Goal: Task Accomplishment & Management: Complete application form

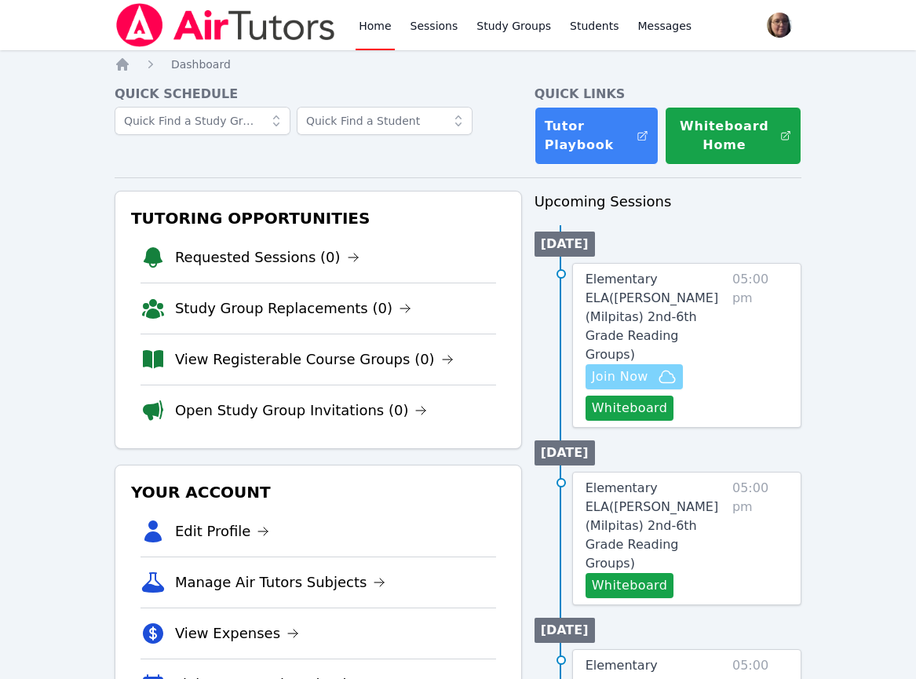
click at [653, 367] on span "Join Now" at bounding box center [634, 376] width 85 height 19
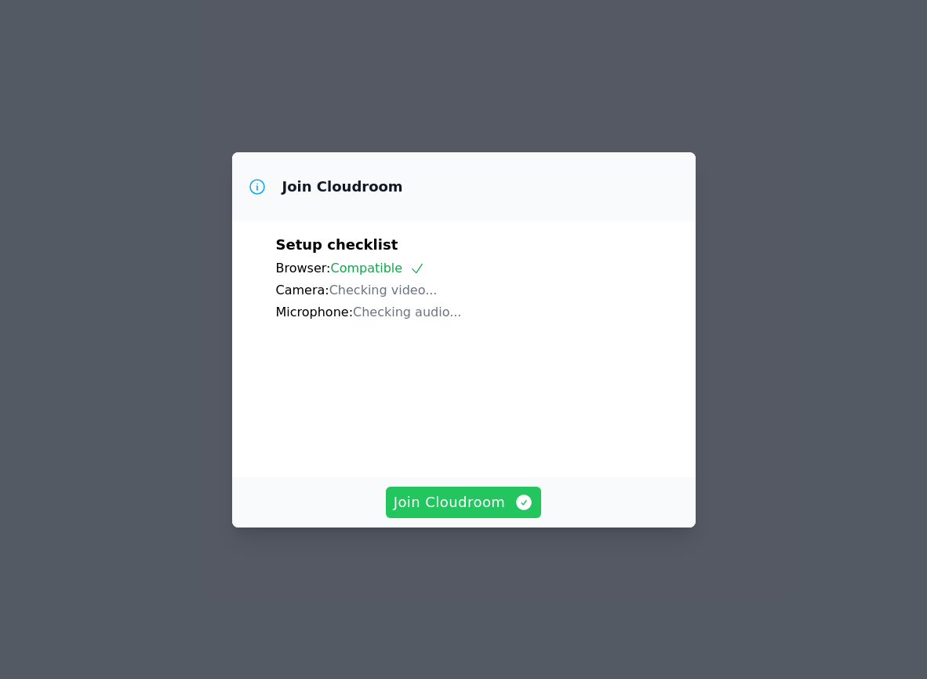
click at [479, 518] on button "Join Cloudroom" at bounding box center [464, 501] width 156 height 31
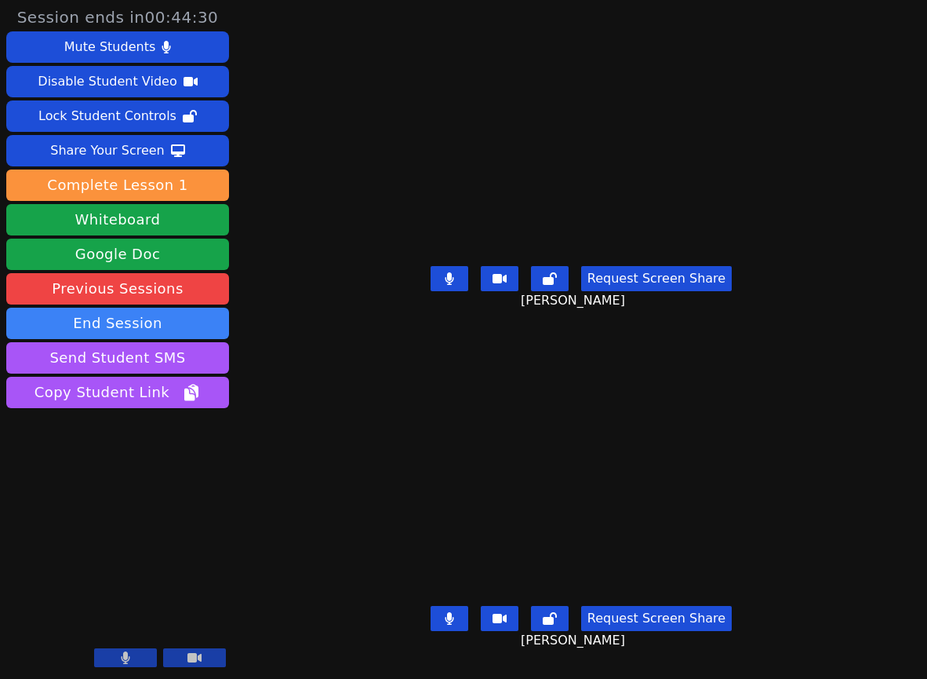
click at [294, 522] on div "Session ends in 00:44:30 Mute Students Disable Student Video Lock Student Contr…" at bounding box center [463, 339] width 927 height 679
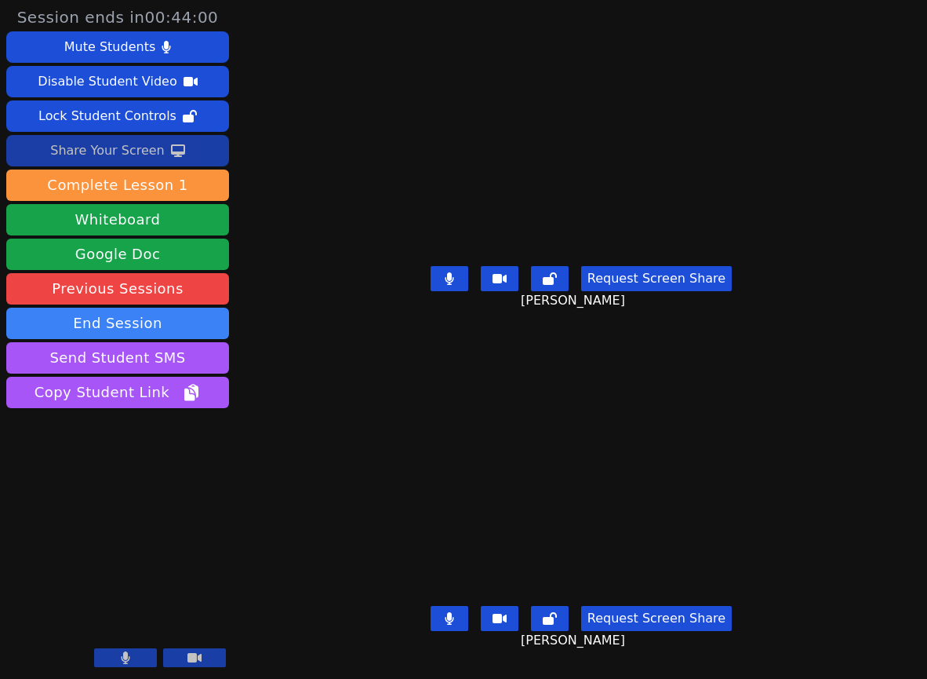
click at [139, 146] on div "Share Your Screen" at bounding box center [107, 150] width 115 height 25
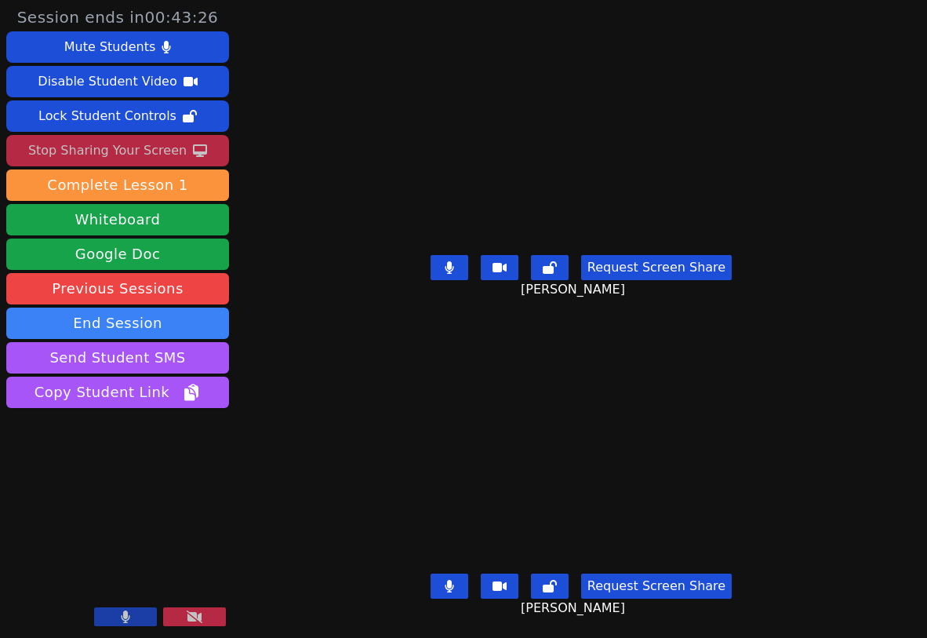
click at [310, 385] on div "Session ends in 00:43:26 Mute Students Disable Student Video Lock Student Contr…" at bounding box center [463, 319] width 927 height 638
click at [366, 366] on div "[PERSON_NAME]" at bounding box center [582, 447] width 432 height 241
click at [366, 382] on div "[PERSON_NAME]" at bounding box center [582, 447] width 432 height 241
click at [366, 298] on div "Request Screen Share KATHIT SHAH" at bounding box center [582, 280] width 432 height 63
click at [312, 15] on div "Session ends in 00:37:44 Mute Students Disable Student Video Lock Student Contr…" at bounding box center [463, 319] width 927 height 638
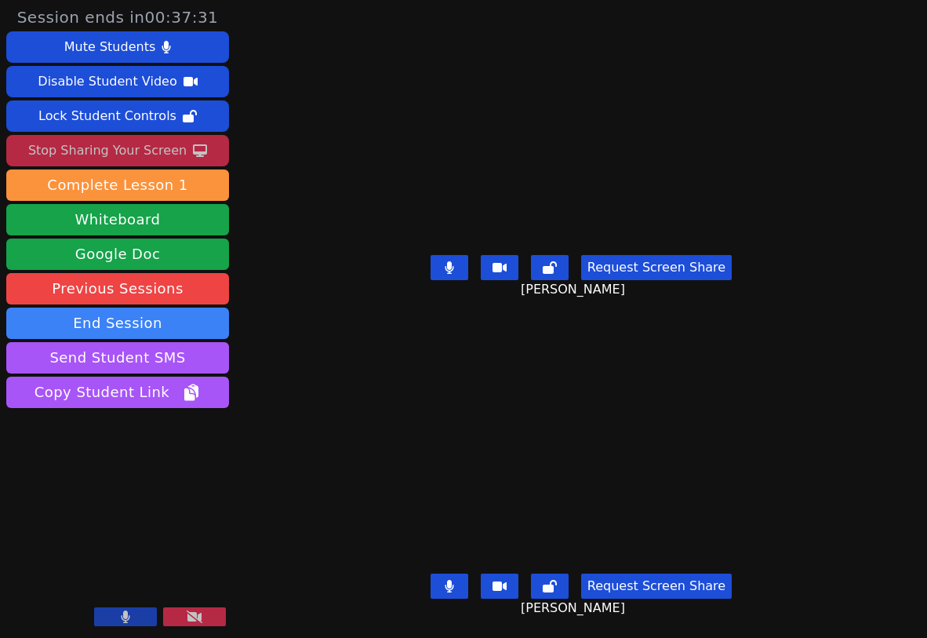
click at [265, 295] on div "Session ends in 00:37:31 Mute Students Disable Student Video Lock Student Contr…" at bounding box center [463, 319] width 927 height 638
click at [366, 432] on div "Josephine Sahs" at bounding box center [582, 447] width 432 height 241
click at [892, 126] on div "Session ends in 00:36:16 Mute Students Disable Student Video Lock Student Contr…" at bounding box center [463, 319] width 927 height 638
click at [366, 436] on div "Josephine Sahs" at bounding box center [582, 447] width 432 height 241
click at [10, 633] on aside "Session ends in 00:34:51 Mute Students Disable Student Video Lock Student Contr…" at bounding box center [117, 319] width 235 height 638
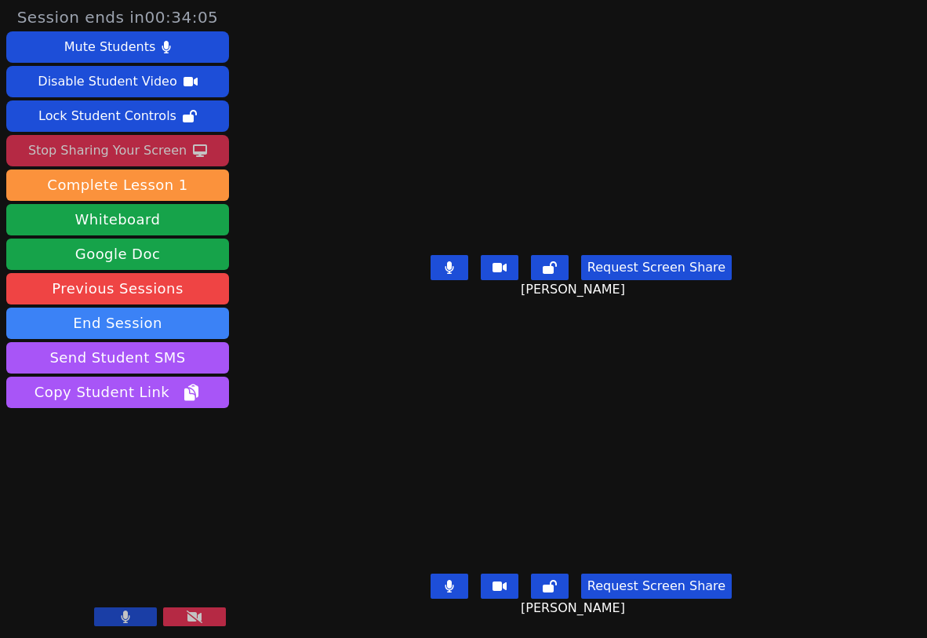
click at [906, 294] on div "Session ends in 00:34:05 Mute Students Disable Student Video Lock Student Contr…" at bounding box center [463, 319] width 927 height 638
click at [272, 69] on div "Session ends in 00:25:27 Mute Students Disable Student Video Lock Student Contr…" at bounding box center [463, 319] width 927 height 638
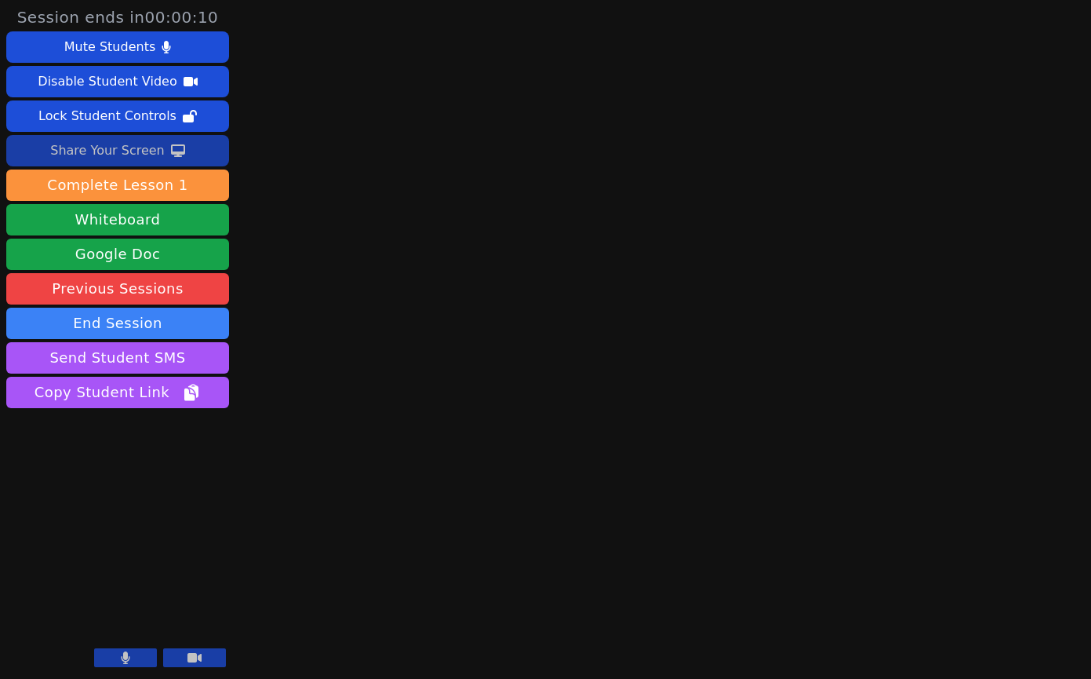
click at [124, 650] on button at bounding box center [125, 657] width 63 height 19
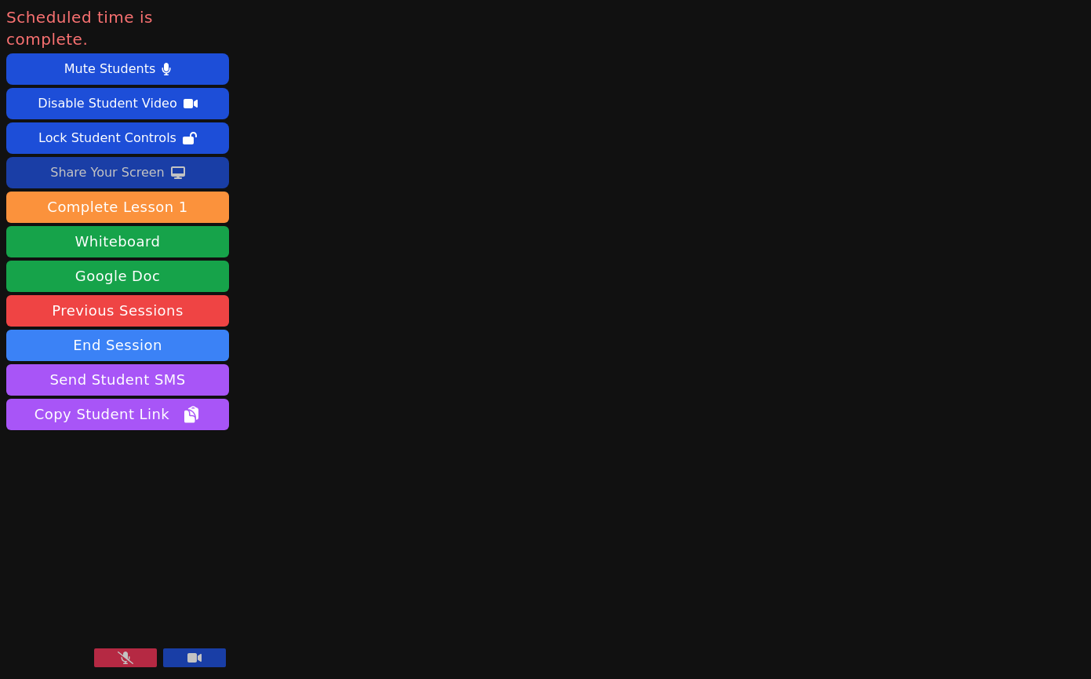
click at [726, 244] on main at bounding box center [664, 339] width 286 height 679
click at [128, 330] on button "End Session" at bounding box center [117, 345] width 223 height 31
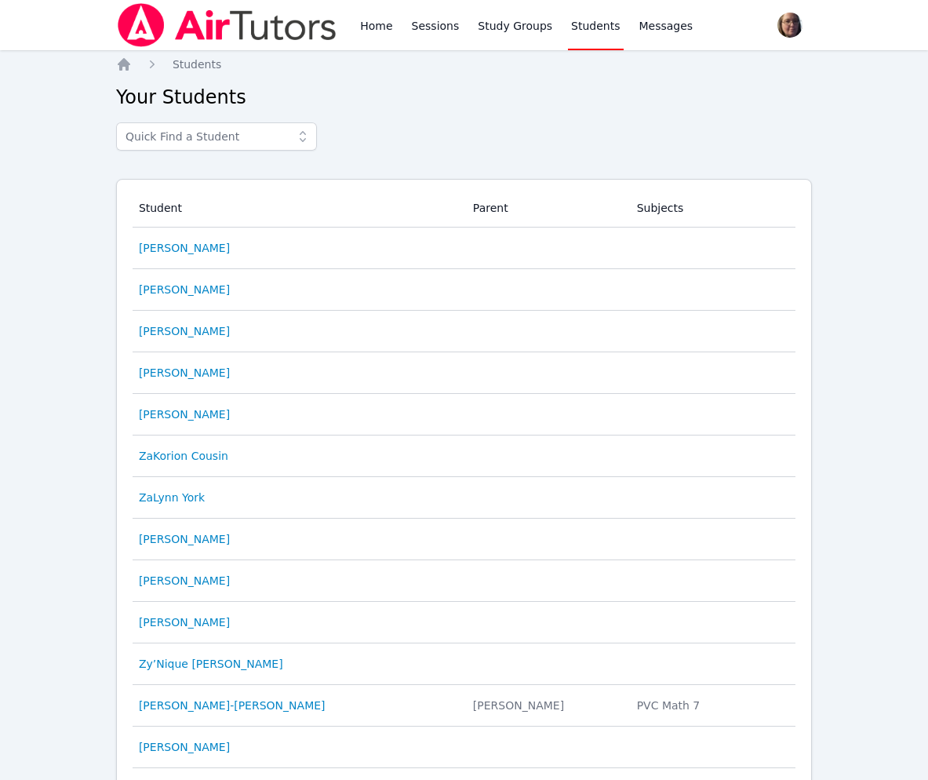
scroll to position [236, 0]
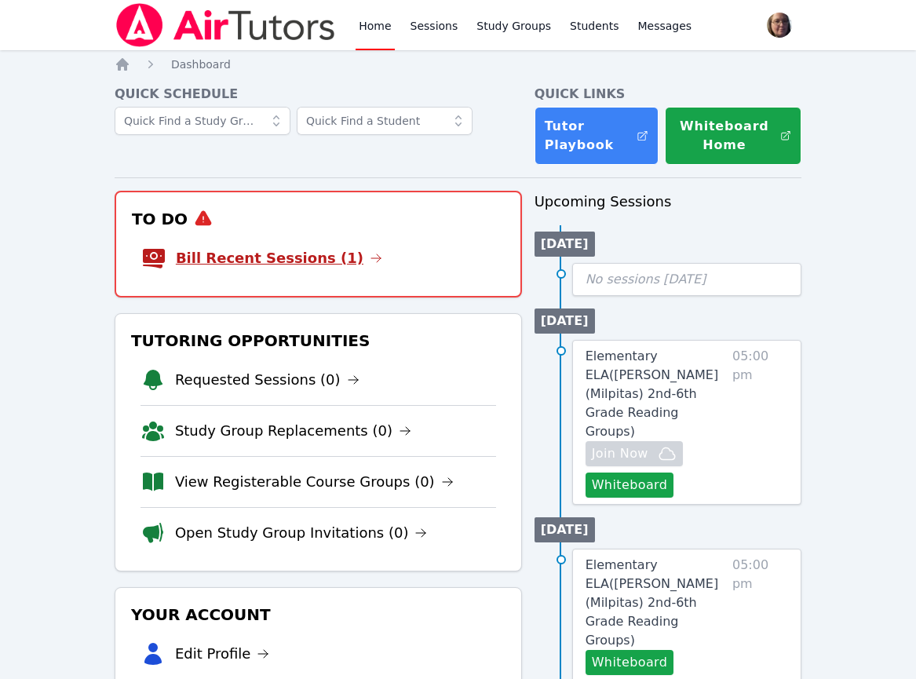
click at [275, 257] on link "Bill Recent Sessions (1)" at bounding box center [279, 258] width 206 height 22
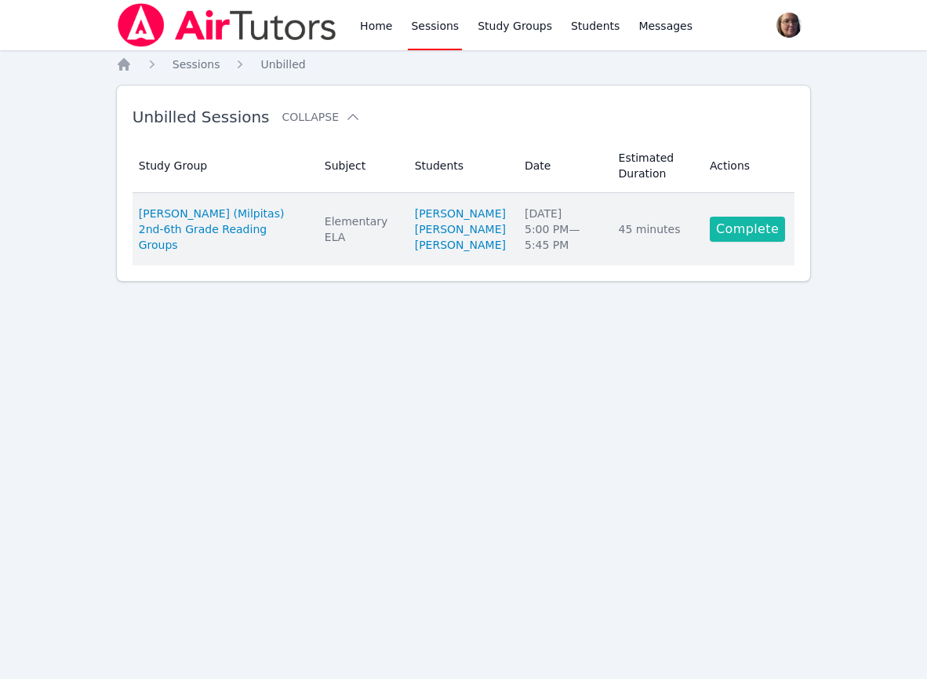
click at [734, 235] on link "Complete" at bounding box center [747, 229] width 75 height 25
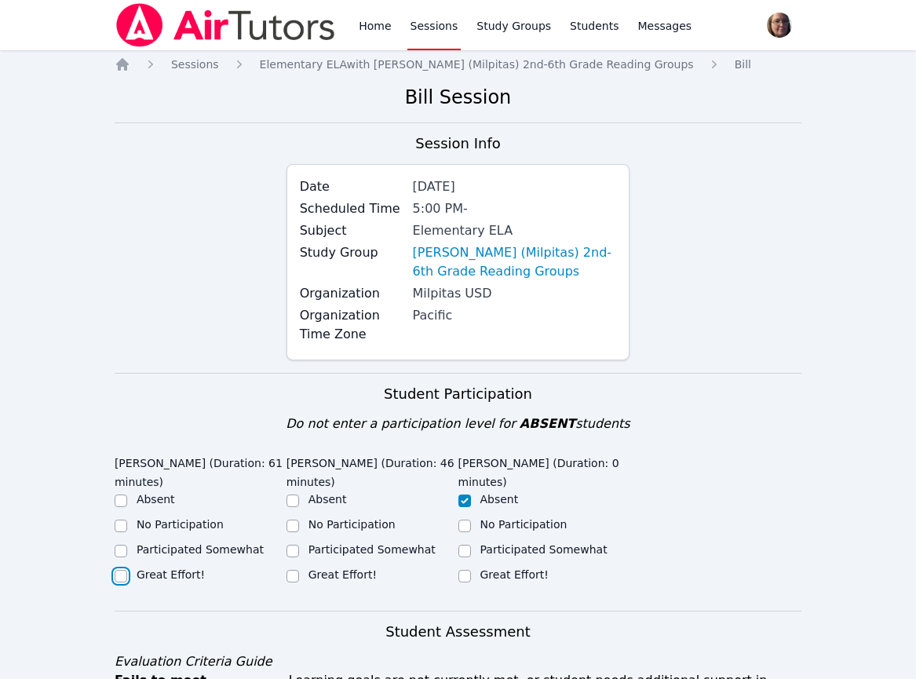
click at [125, 573] on input "Great Effort!" at bounding box center [121, 576] width 13 height 13
checkbox input "true"
click at [288, 573] on input "Great Effort!" at bounding box center [292, 576] width 13 height 13
checkbox input "true"
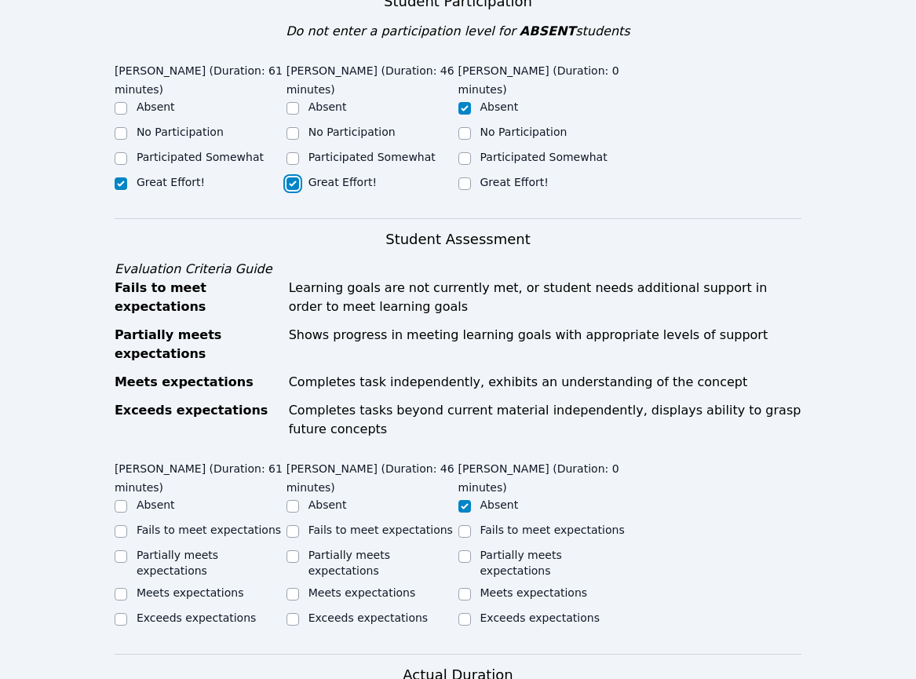
scroll to position [471, 0]
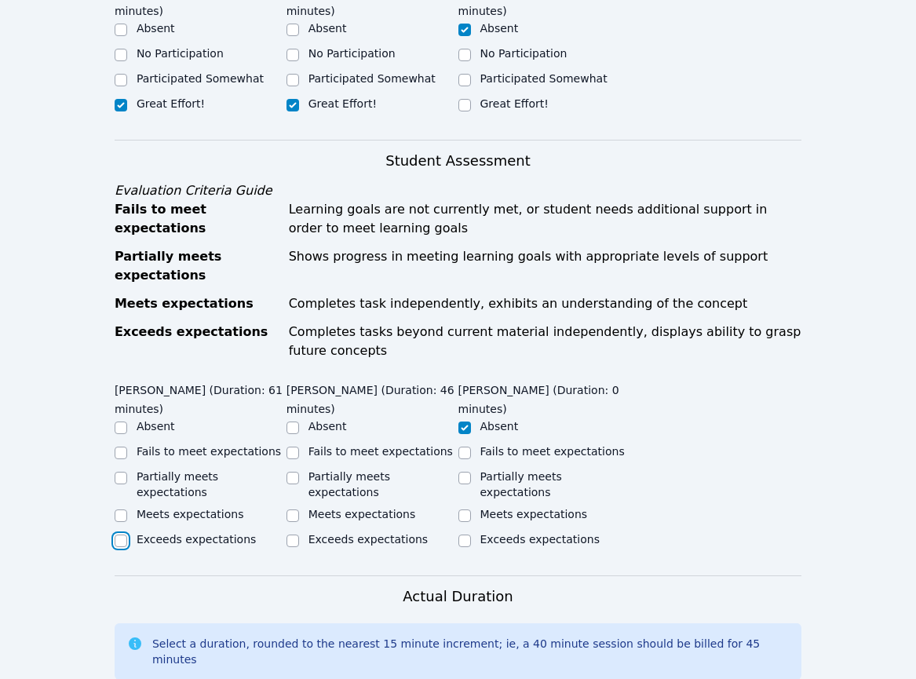
click at [117, 534] on input "Exceeds expectations" at bounding box center [121, 540] width 13 height 13
checkbox input "true"
click at [297, 534] on input "Exceeds expectations" at bounding box center [292, 540] width 13 height 13
checkbox input "true"
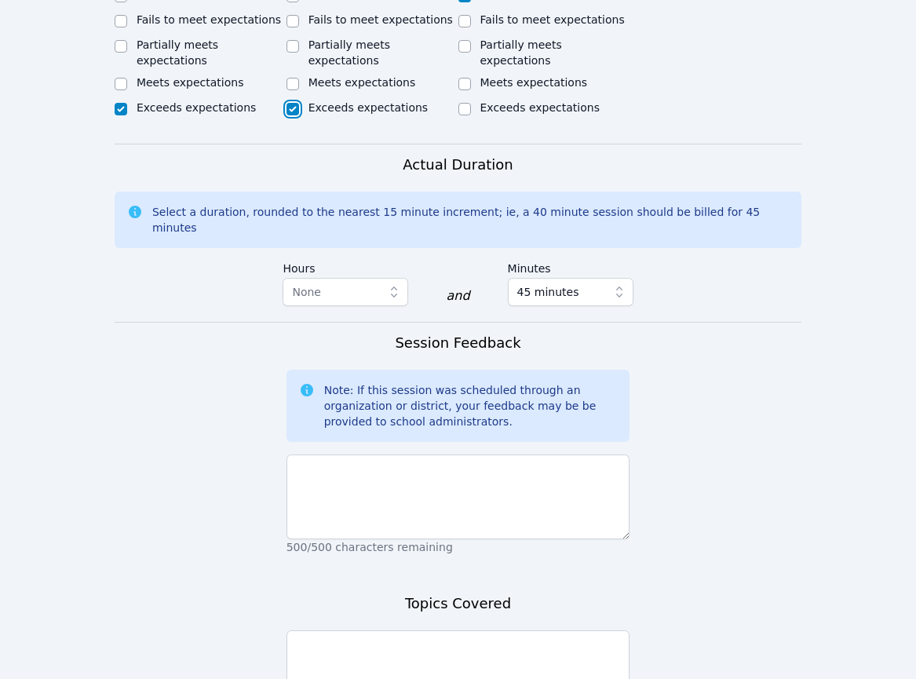
scroll to position [942, 0]
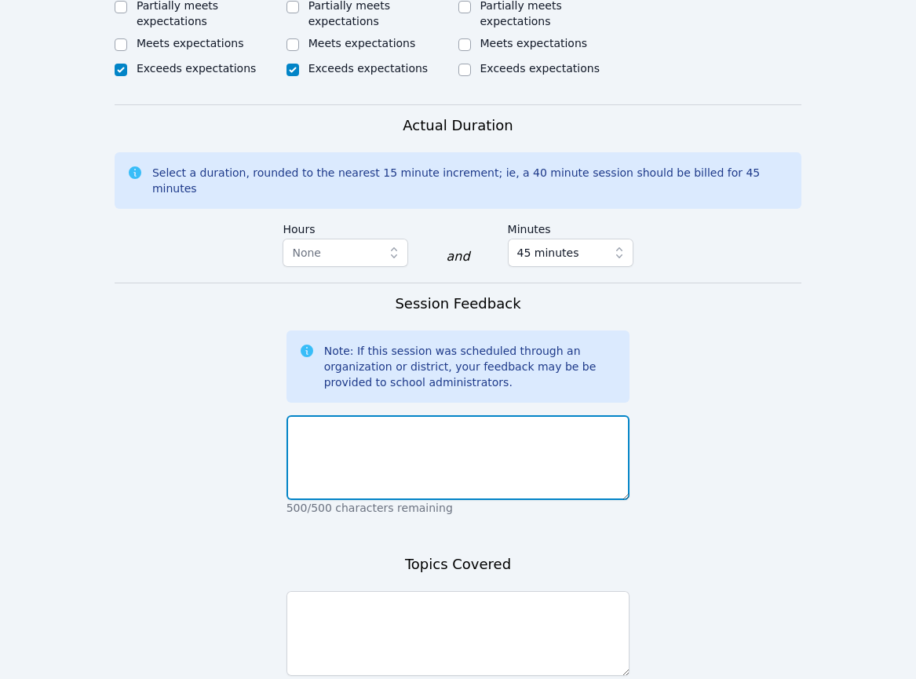
click at [358, 415] on textarea at bounding box center [458, 457] width 344 height 85
drag, startPoint x: 418, startPoint y: 414, endPoint x: 483, endPoint y: 387, distance: 69.7
click at [418, 415] on textarea "This was a great session! We did" at bounding box center [458, 457] width 344 height 85
click at [490, 415] on textarea "This was a great session! We did" at bounding box center [458, 457] width 344 height 85
click at [508, 415] on textarea "This was a great session! The students checked in, and we completed a short get…" at bounding box center [458, 457] width 344 height 85
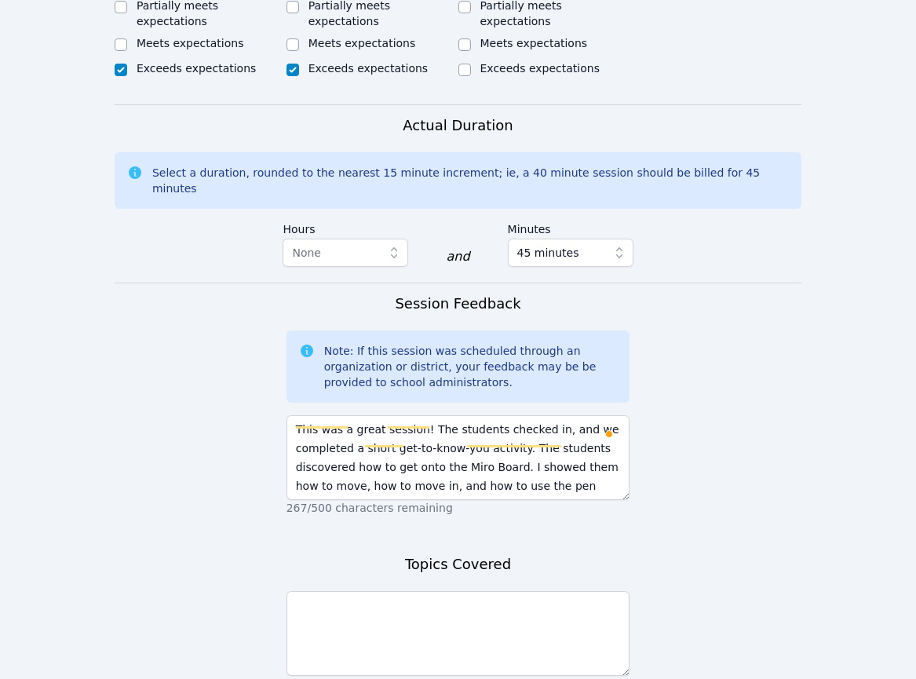
click at [721, 381] on form "Student Participation Do not enter a participation level for ABSENT students Jo…" at bounding box center [458, 107] width 687 height 1352
drag, startPoint x: 210, startPoint y: 392, endPoint x: 271, endPoint y: 406, distance: 62.8
click at [210, 392] on form "Student Participation Do not enter a participation level for ABSENT students Jo…" at bounding box center [458, 107] width 687 height 1352
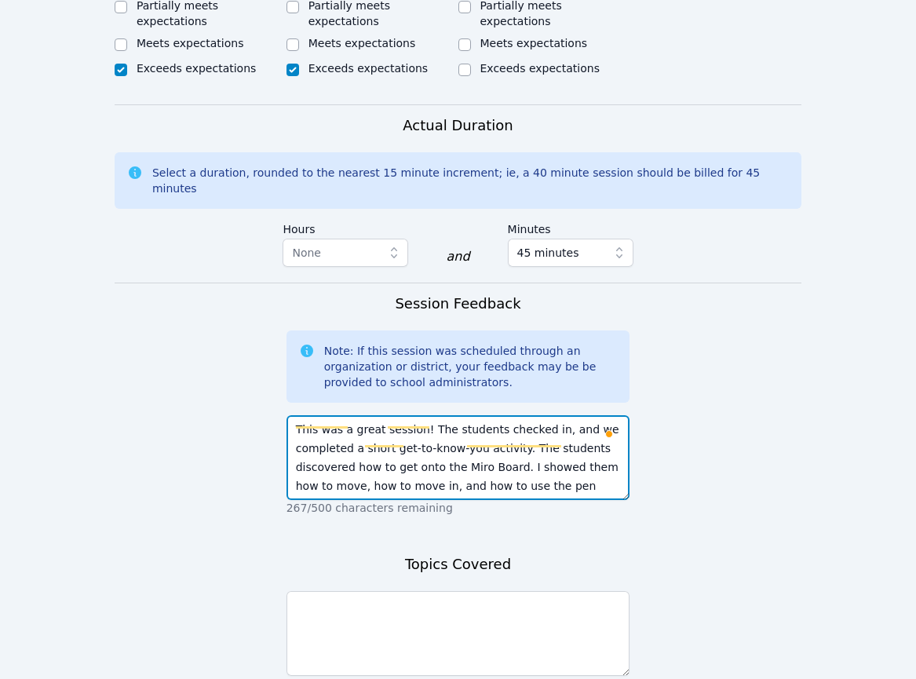
click at [584, 439] on textarea "This was a great session! The students checked in, and we completed a short get…" at bounding box center [458, 457] width 344 height 85
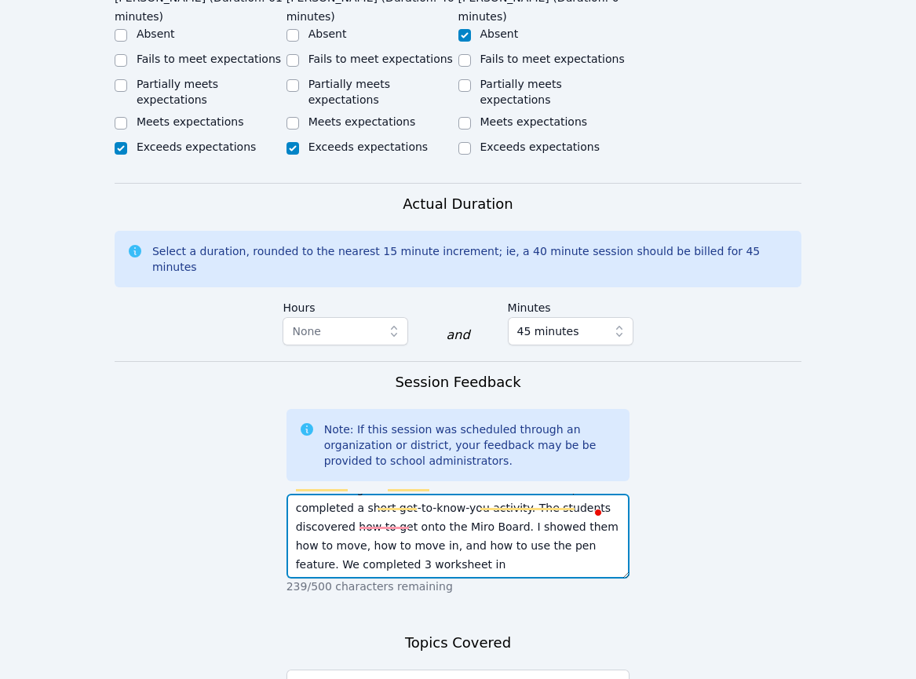
scroll to position [19, 0]
click at [439, 512] on textarea "This was a great session! The students checked in, and we completed a short get…" at bounding box center [458, 536] width 344 height 85
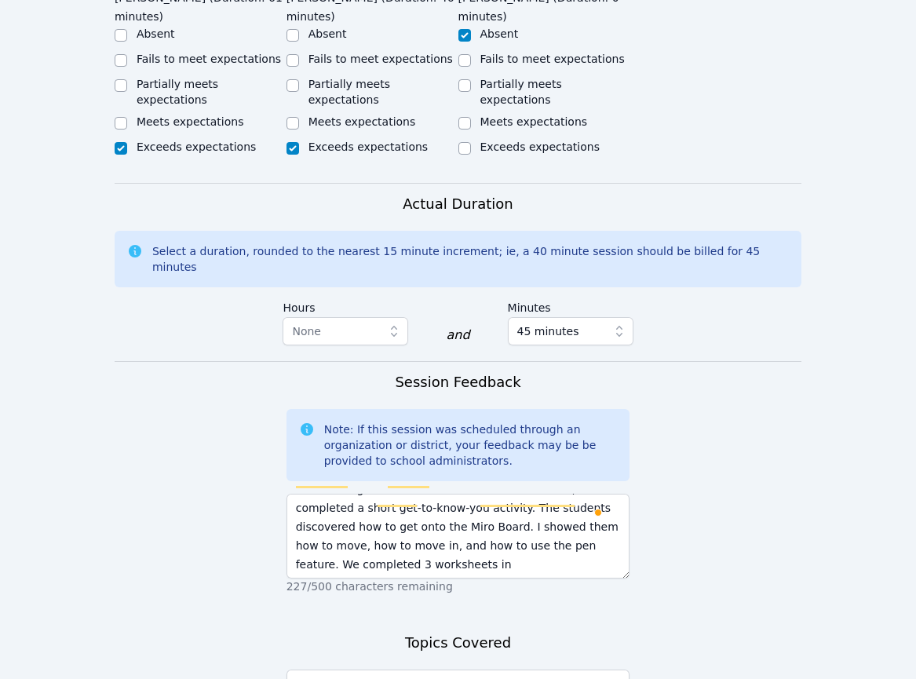
drag, startPoint x: 184, startPoint y: 486, endPoint x: 278, endPoint y: 491, distance: 94.3
click at [184, 486] on form "Student Participation Do not enter a participation level for ABSENT students Jo…" at bounding box center [458, 186] width 687 height 1352
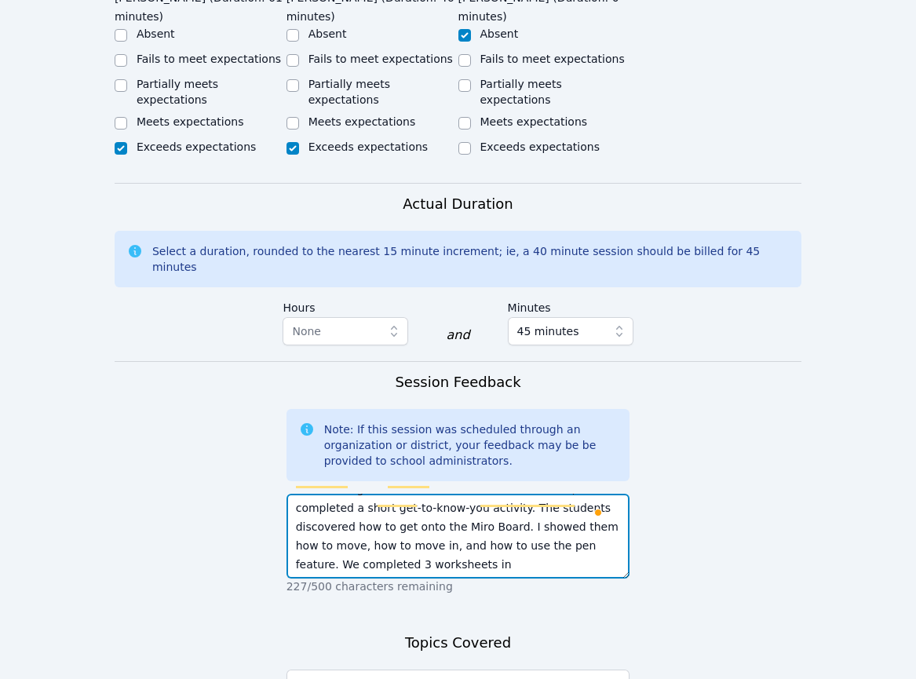
click at [523, 523] on textarea "This was a great session! The students checked in, and we completed a short get…" at bounding box center [458, 536] width 344 height 85
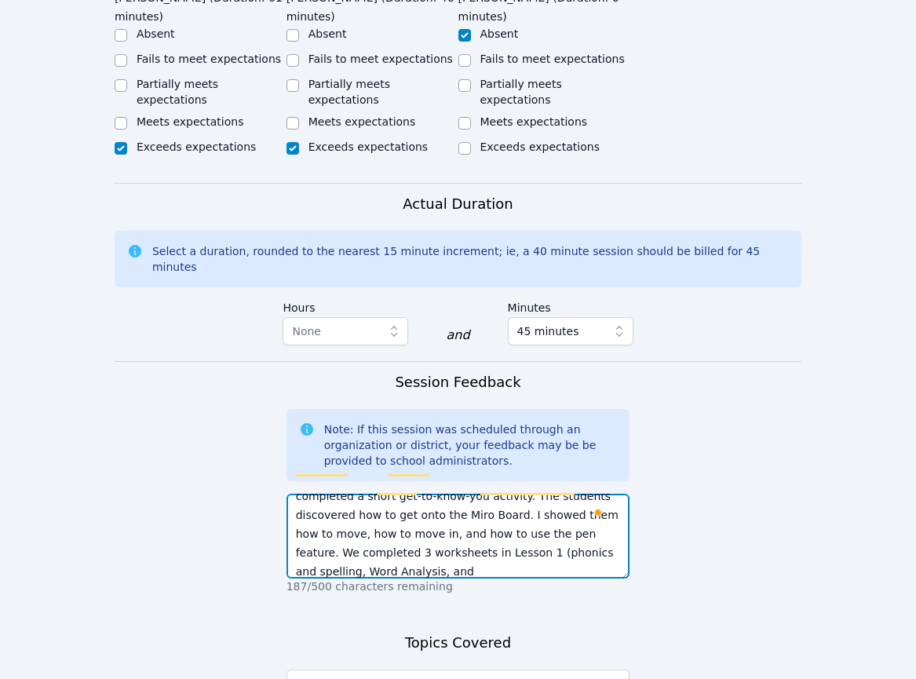
click at [384, 520] on textarea "This was a great session! The students checked in, and we completed a short get…" at bounding box center [458, 536] width 344 height 85
click at [51, 568] on div "Home Sessions Study Groups Students Messages Open user menu Amy Wunschel Open m…" at bounding box center [458, 21] width 916 height 1769
click at [480, 522] on textarea "This was a great session! The students checked in, and we completed a short get…" at bounding box center [458, 536] width 344 height 85
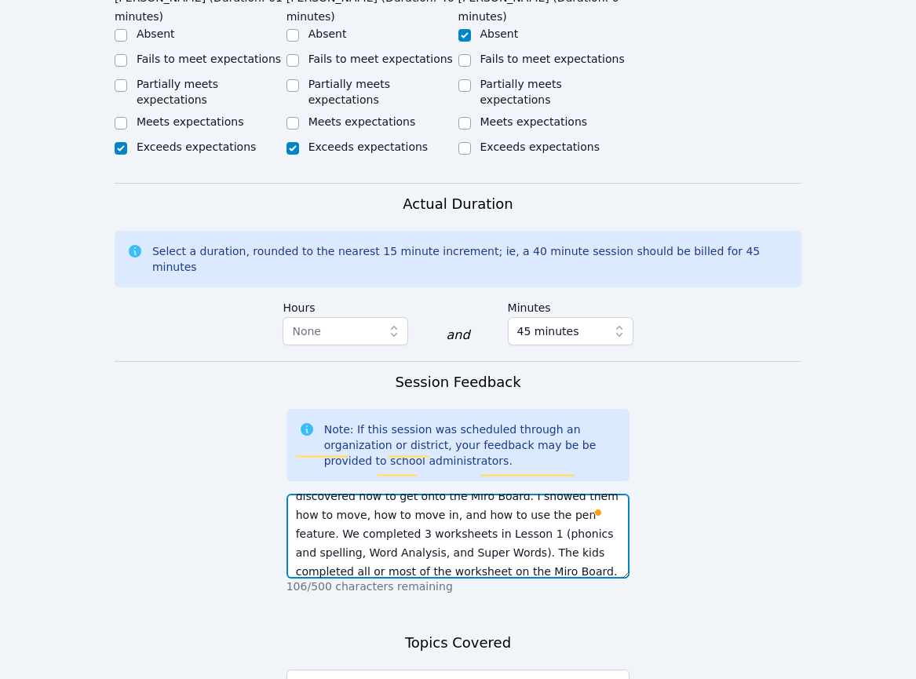
click at [487, 518] on textarea "This was a great session! The students checked in, and we completed a short get…" at bounding box center [458, 536] width 344 height 85
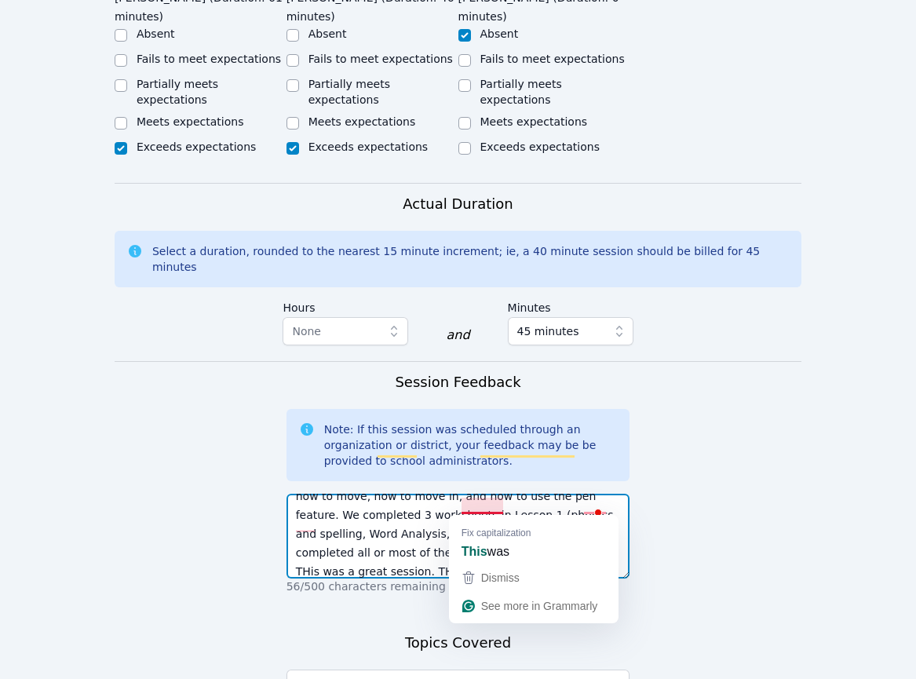
click at [483, 508] on textarea "This was a great session! The students checked in, and we completed a short get…" at bounding box center [458, 536] width 344 height 85
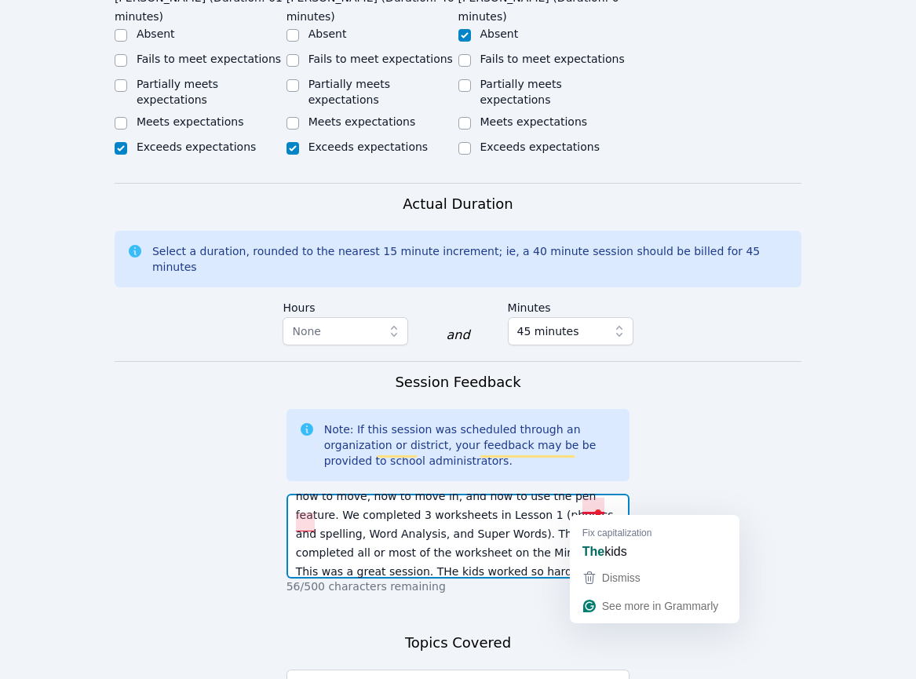
click at [584, 506] on textarea "This was a great session! The students checked in, and we completed a short get…" at bounding box center [458, 536] width 344 height 85
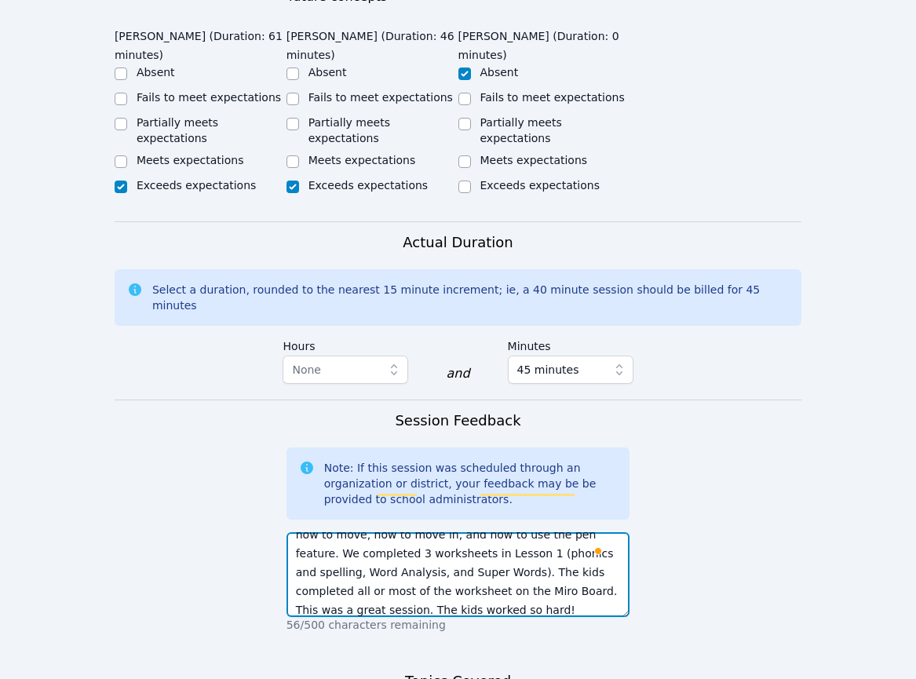
scroll to position [942, 0]
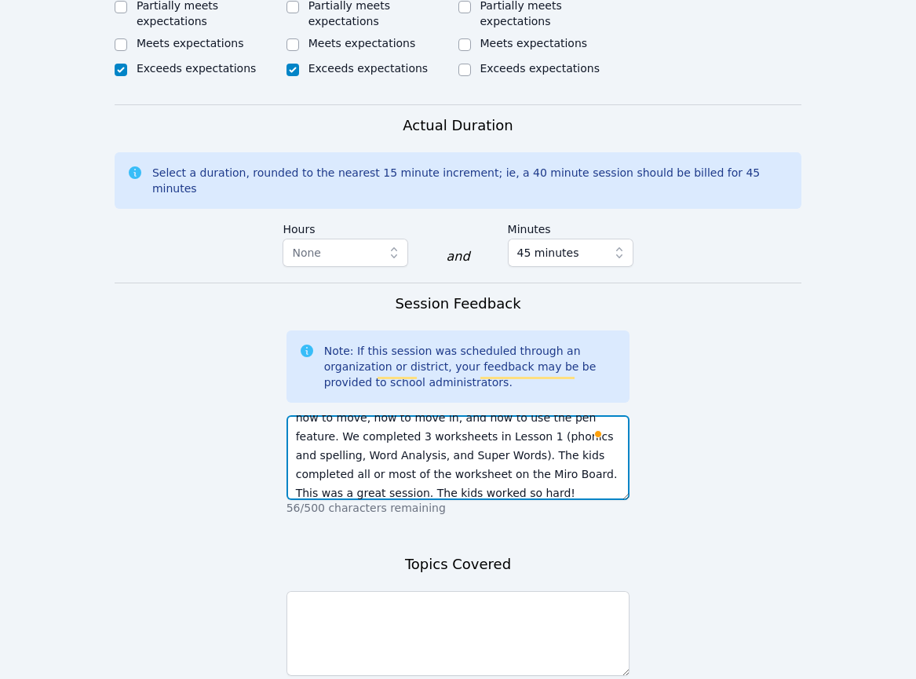
type textarea "This was a great session! The students checked in, and we completed a short get…"
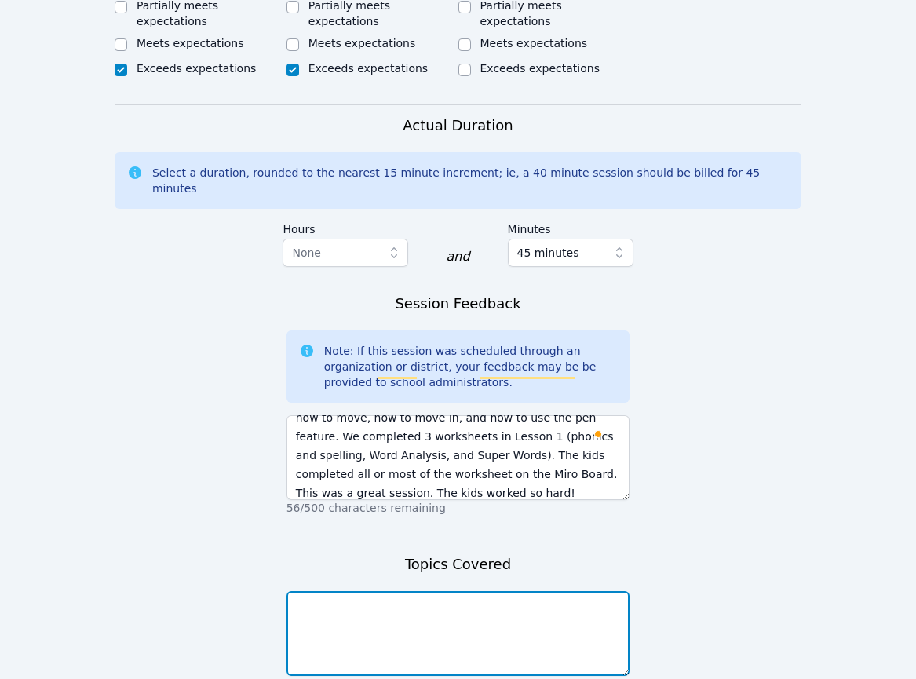
click at [395, 591] on textarea at bounding box center [458, 633] width 344 height 85
click at [476, 591] on textarea "Check in (how are they feeling)" at bounding box center [458, 633] width 344 height 85
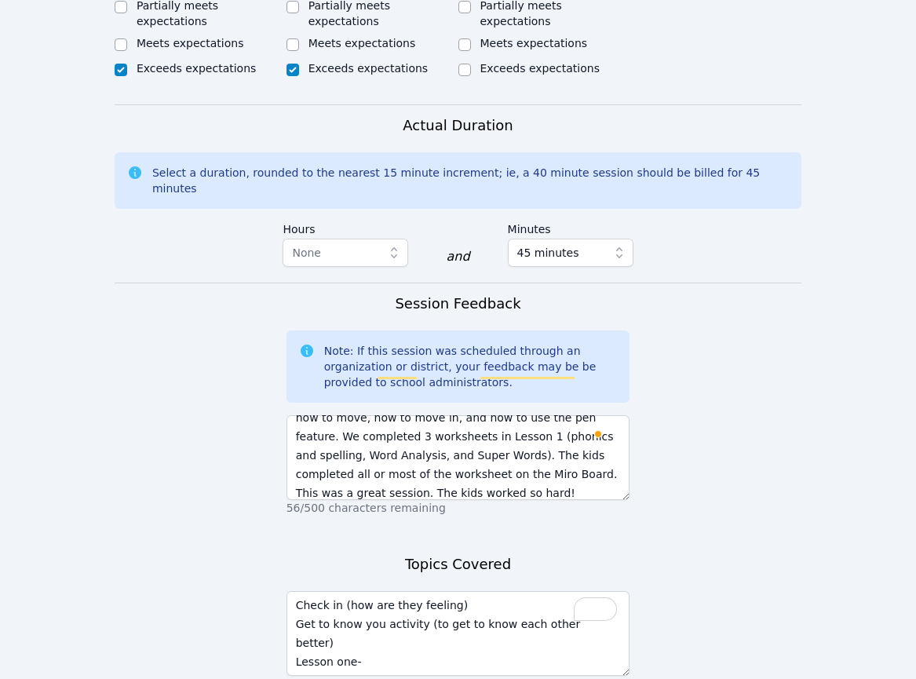
drag, startPoint x: 111, startPoint y: 597, endPoint x: 291, endPoint y: 588, distance: 180.7
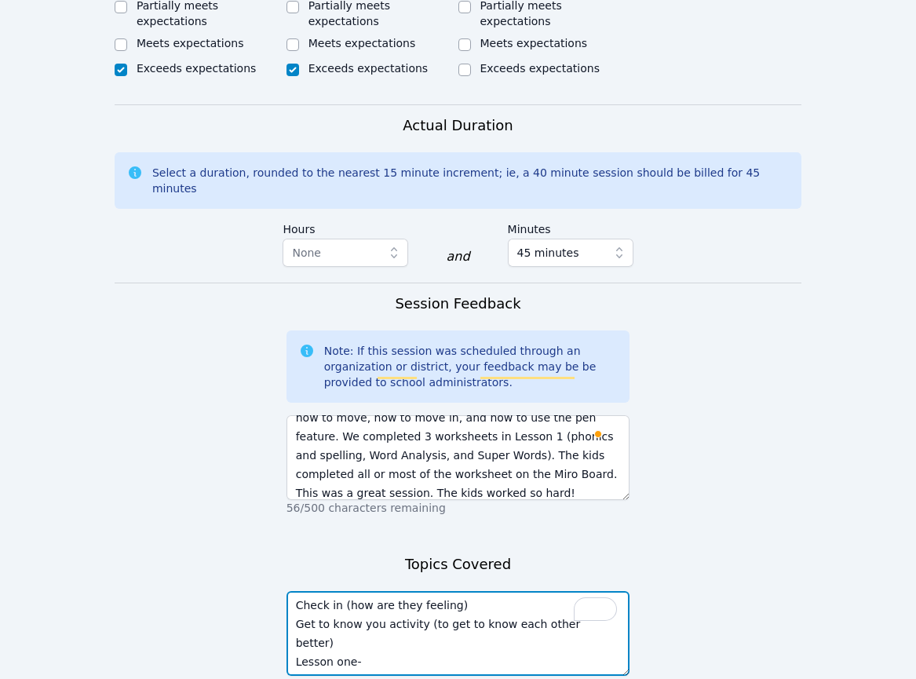
click at [366, 598] on textarea "Check in (how are they feeling) Get to know you activity (to get to know each o…" at bounding box center [458, 633] width 344 height 85
type textarea "Check in (how are they feeling) Get to know you activity (to get to know each o…"
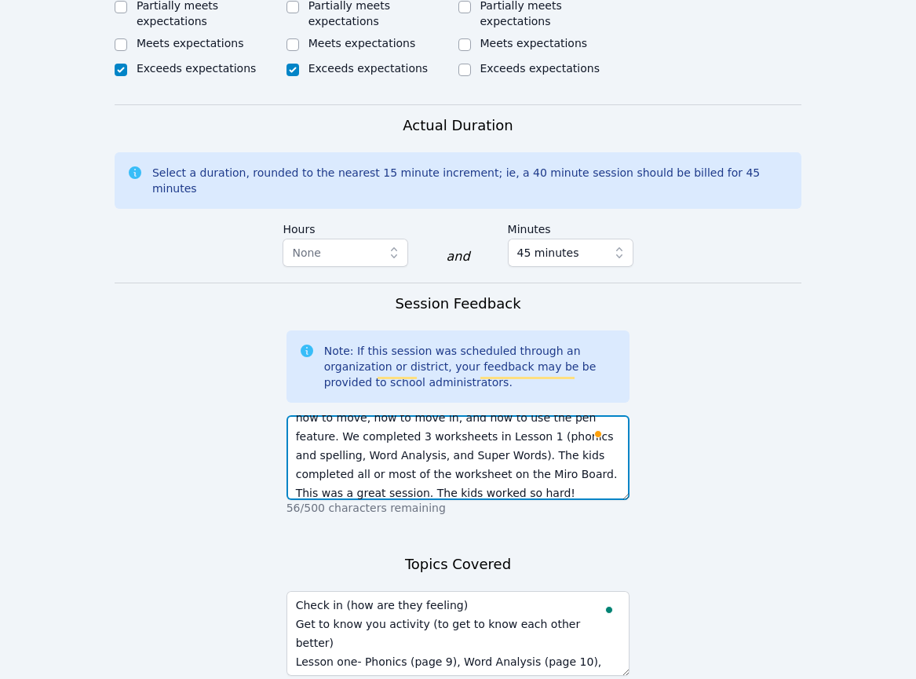
click at [426, 438] on textarea "This was a great session! The students checked in, and we completed a short get…" at bounding box center [458, 457] width 344 height 85
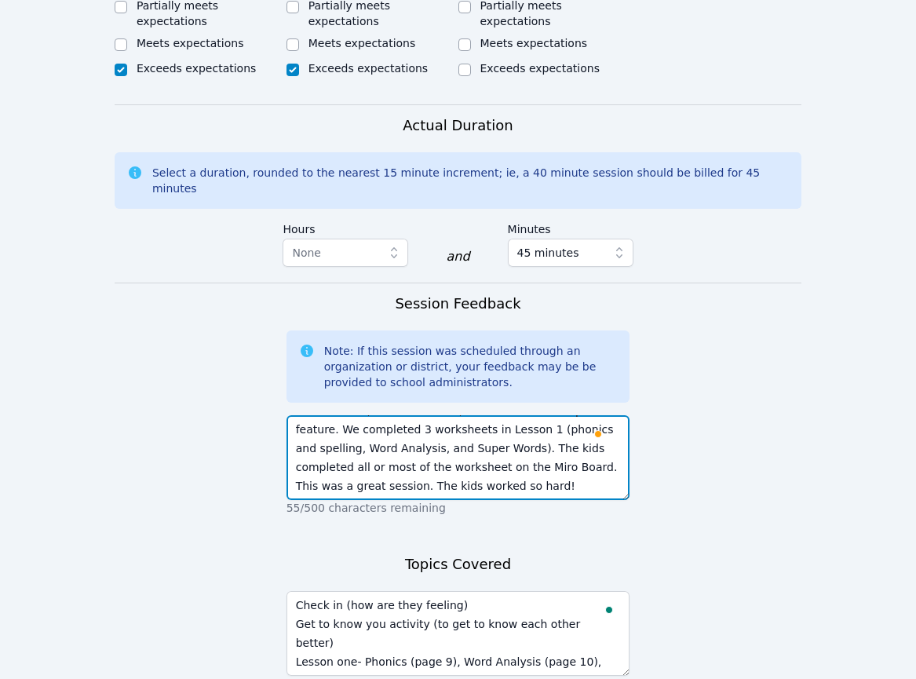
scroll to position [106, 0]
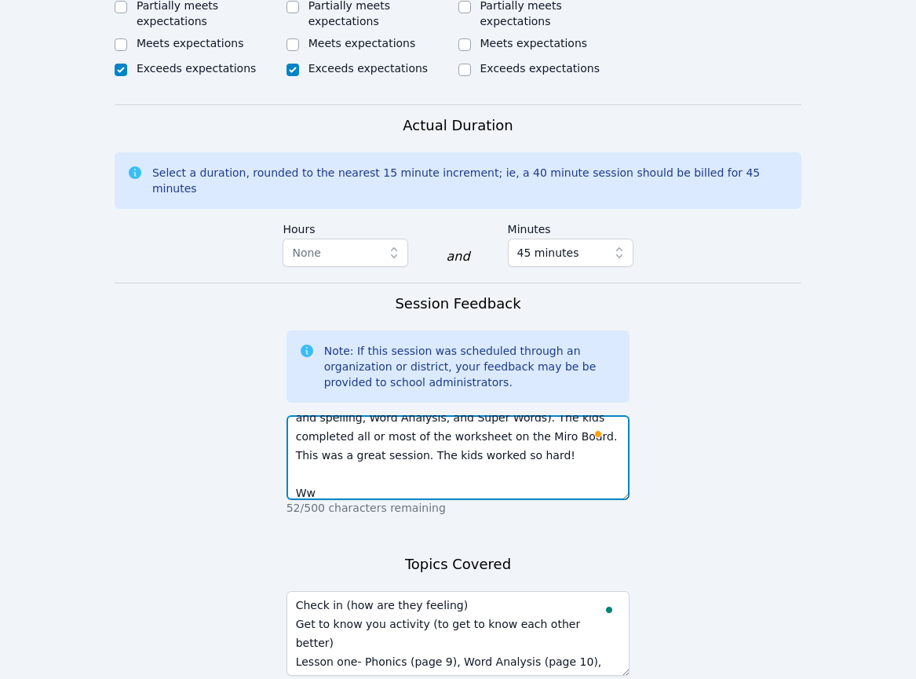
type textarea "This was a great session! The students checked in, and we completed a short get…"
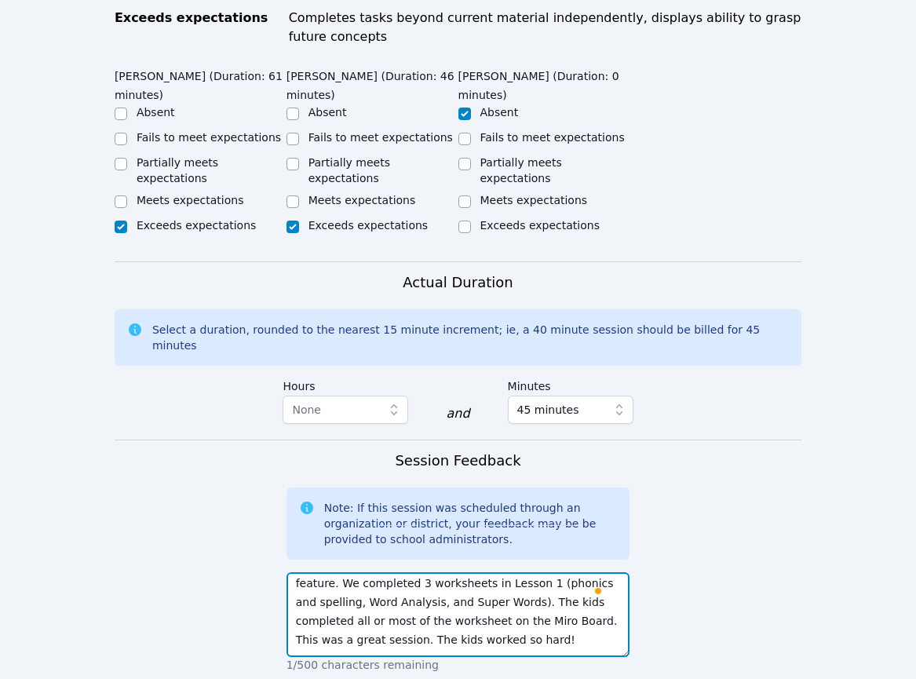
scroll to position [113, 0]
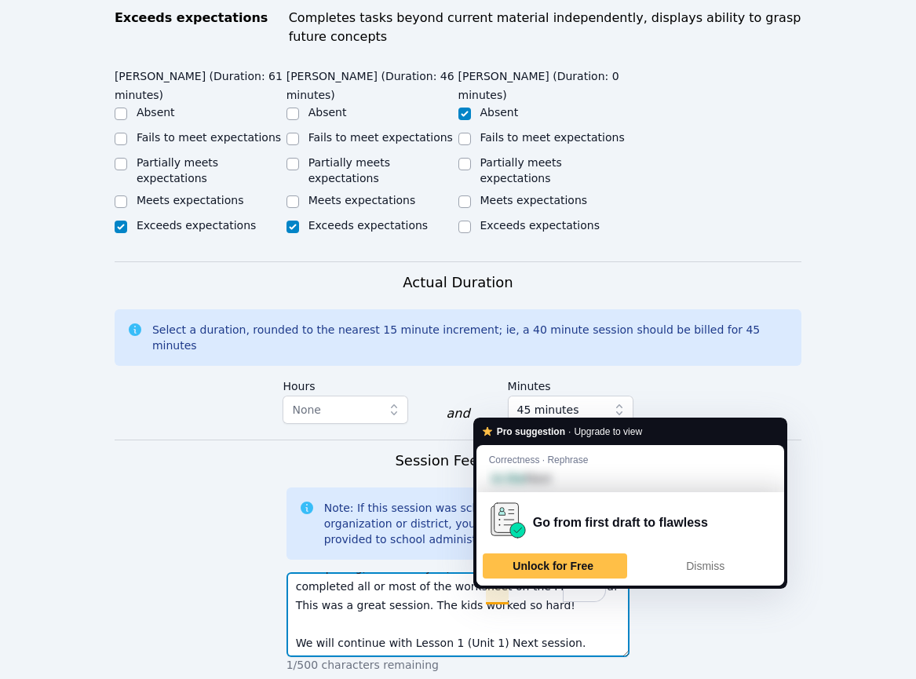
click at [490, 597] on textarea "This was a great session! The students checked in, and we completed a short get…" at bounding box center [458, 614] width 344 height 85
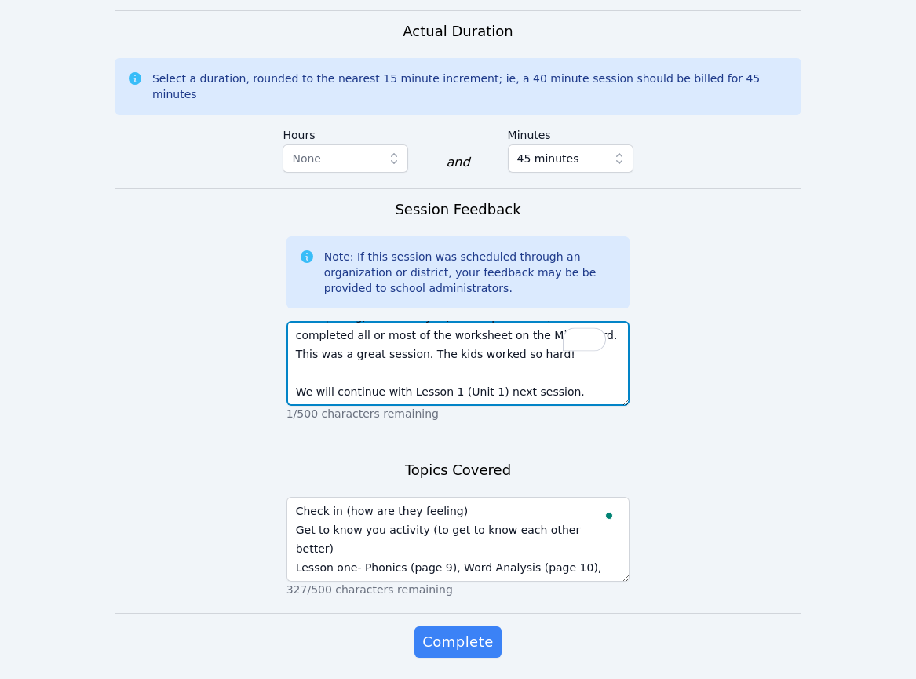
scroll to position [1043, 0]
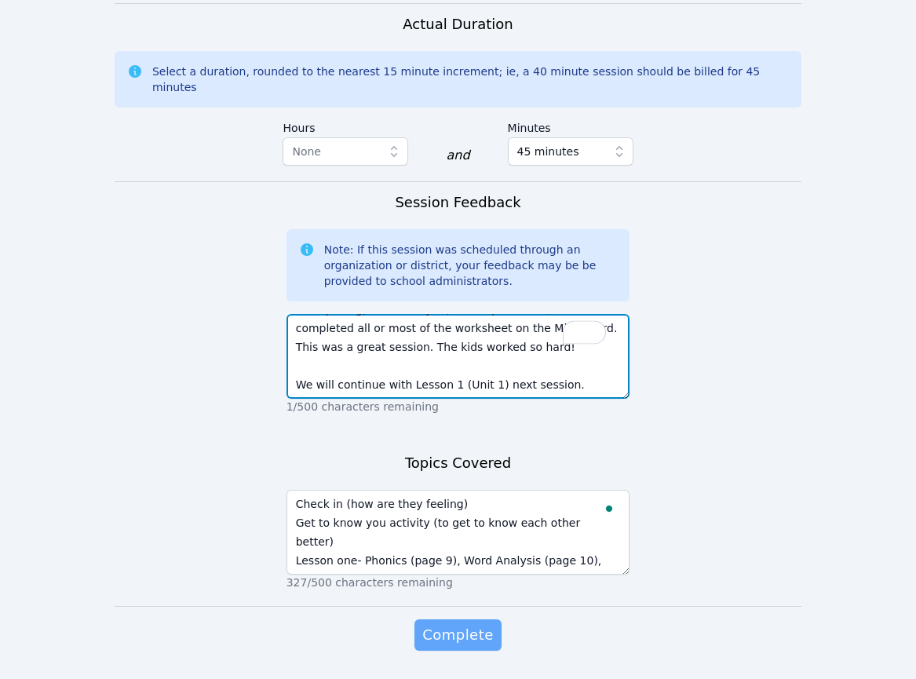
type textarea "This was a great session! The students checked in, and we completed a short get…"
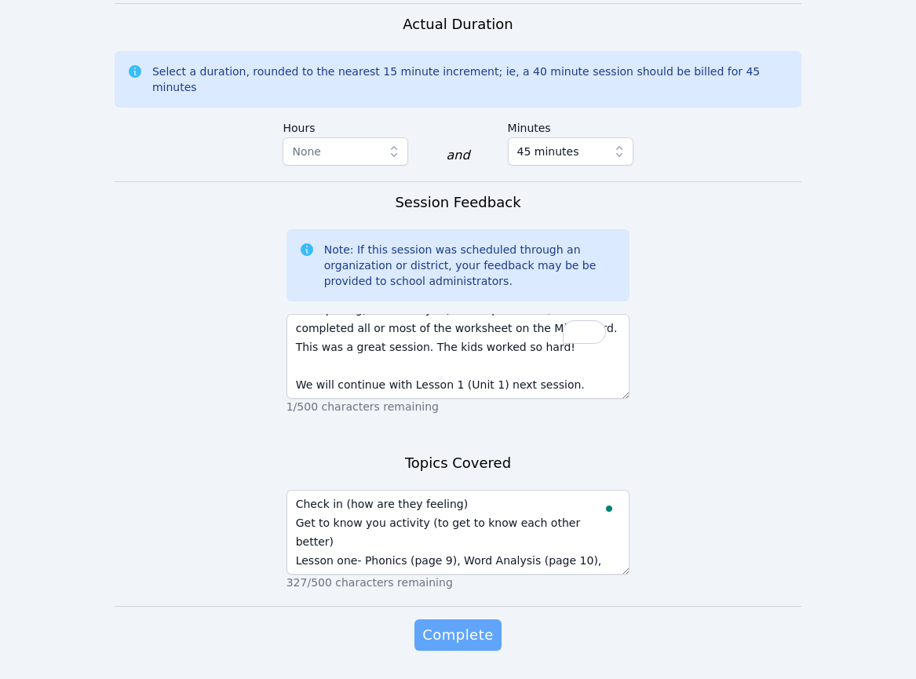
click at [472, 624] on span "Complete" at bounding box center [457, 635] width 71 height 22
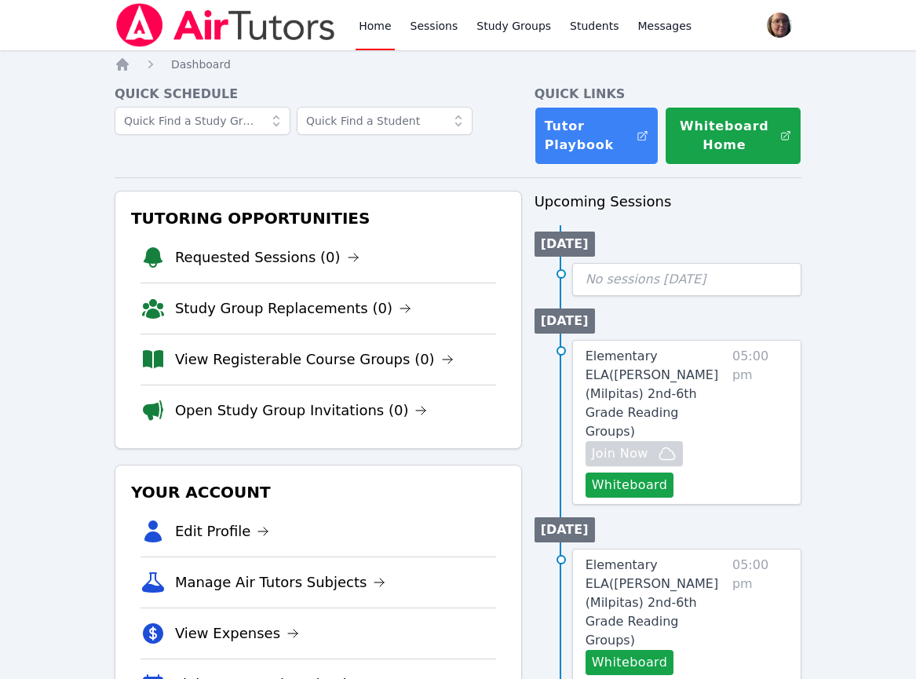
drag, startPoint x: 246, startPoint y: 169, endPoint x: 190, endPoint y: 110, distance: 81.6
click at [653, 472] on button "Whiteboard" at bounding box center [629, 484] width 89 height 25
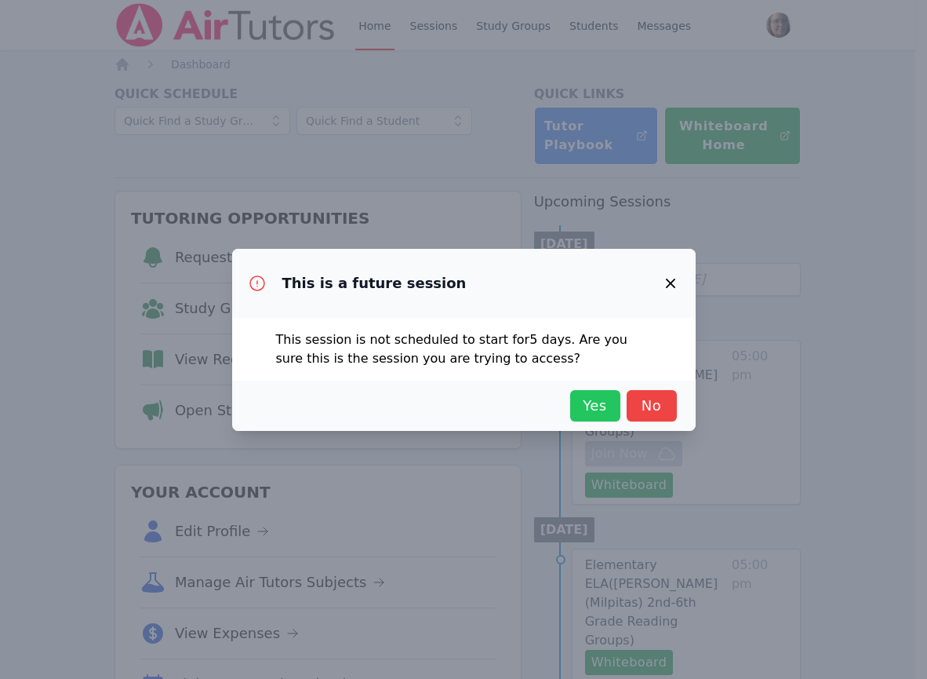
click at [588, 406] on span "Yes" at bounding box center [595, 406] width 35 height 22
